Goal: Transaction & Acquisition: Obtain resource

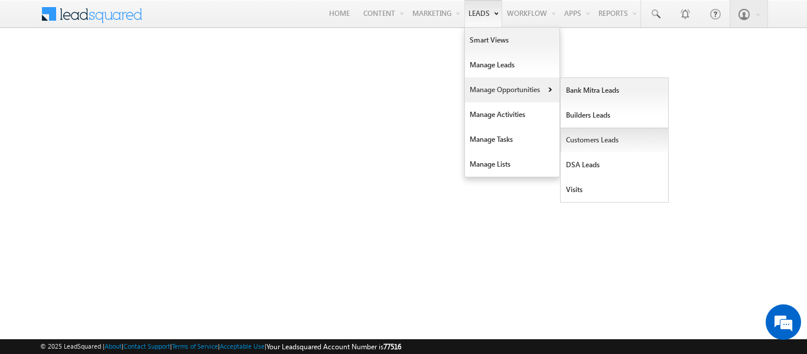
click at [629, 139] on link "Customers Leads" at bounding box center [615, 140] width 108 height 25
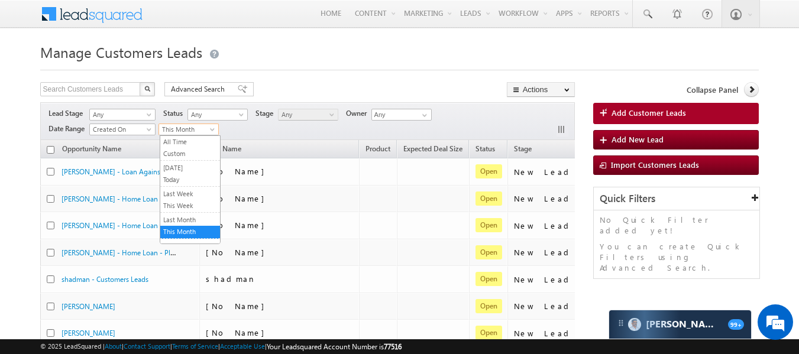
click at [192, 131] on span "This Month" at bounding box center [187, 129] width 56 height 11
click at [184, 200] on li "This Week" at bounding box center [190, 206] width 60 height 13
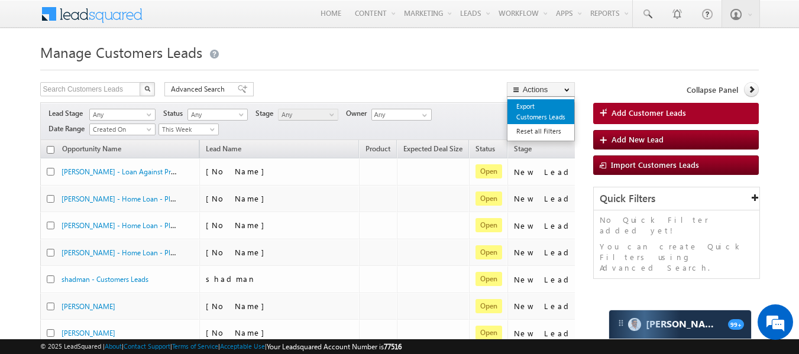
click at [522, 106] on link "Export Customers Leads" at bounding box center [540, 111] width 67 height 25
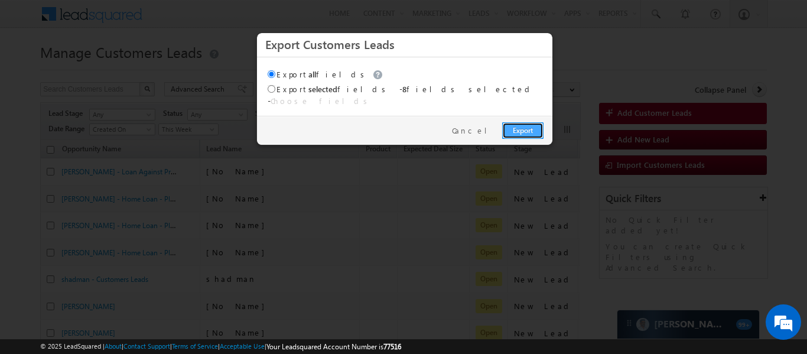
click at [534, 125] on link "Export" at bounding box center [522, 130] width 41 height 17
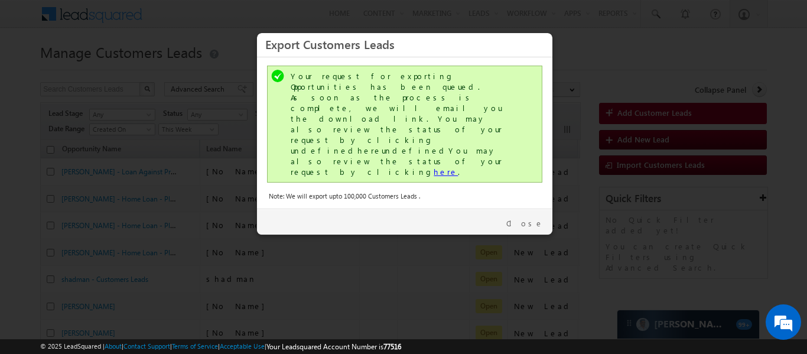
click at [434, 167] on link "here" at bounding box center [446, 172] width 24 height 10
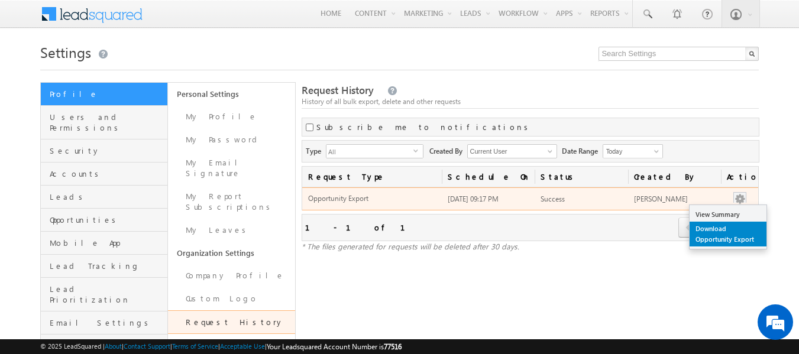
click at [707, 232] on link "Download Opportunity Export" at bounding box center [727, 234] width 77 height 25
